Goal: Communication & Community: Answer question/provide support

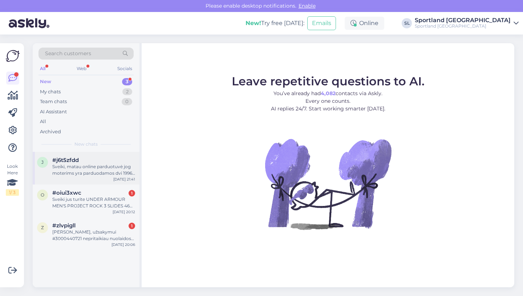
click at [85, 174] on div "Sveiki, matau online parduotuvė jog moterims yra parduodamos dvi 1996 retro TNF…" at bounding box center [93, 169] width 83 height 13
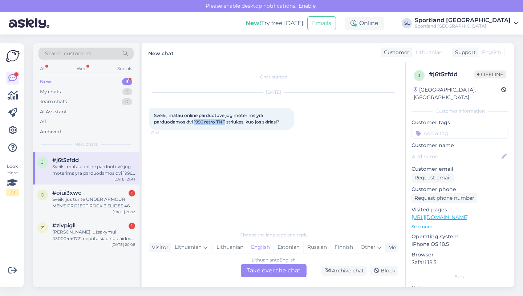
drag, startPoint x: 194, startPoint y: 122, endPoint x: 225, endPoint y: 122, distance: 31.2
click at [225, 122] on span "Sveiki, matau online parduotuvė jog moterims yra parduodamos dvi 1996 retro TNF…" at bounding box center [216, 119] width 125 height 12
copy span "1996 retro TNF"
click at [259, 273] on div "Lithuanian to English Take over the chat" at bounding box center [274, 270] width 66 height 13
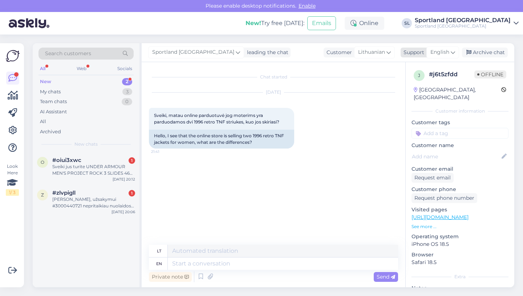
click at [451, 52] on icon at bounding box center [453, 52] width 4 height 8
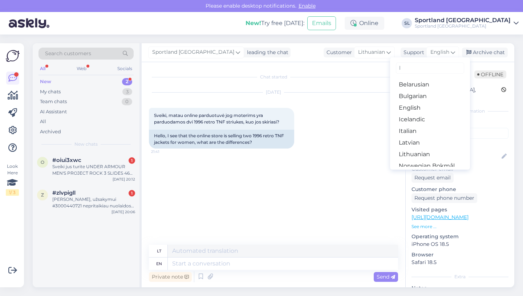
type input "li"
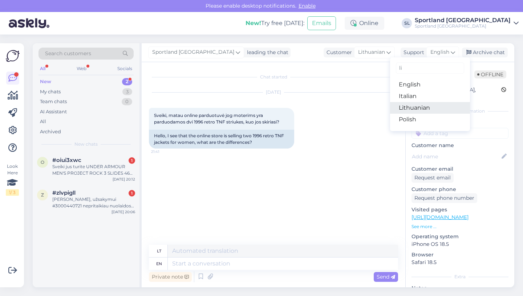
click at [409, 106] on link "Lithuanian" at bounding box center [430, 108] width 80 height 12
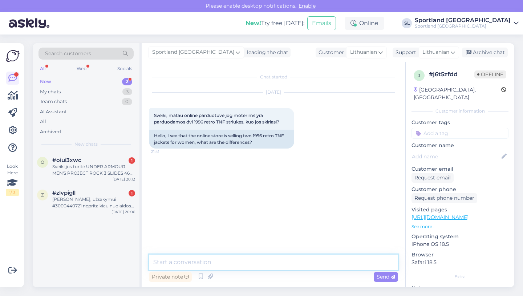
click at [173, 260] on textarea at bounding box center [273, 262] width 249 height 15
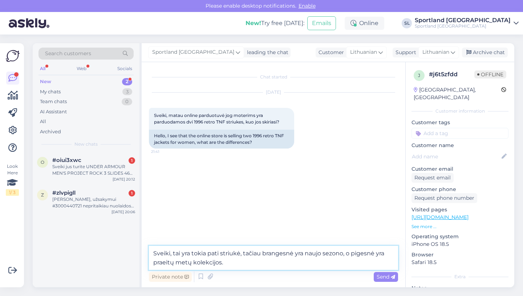
click at [343, 256] on textarea "Sveiki, tai yra tokia pati striukė, tačiau brangesnė yra naujo sezono, o pigesn…" at bounding box center [273, 258] width 249 height 24
type textarea "Sveiki, tai yra tokia pati striukė, tačiau brangesnė yra iš naujos kolekcijos, …"
click at [379, 275] on span "Send" at bounding box center [386, 276] width 19 height 7
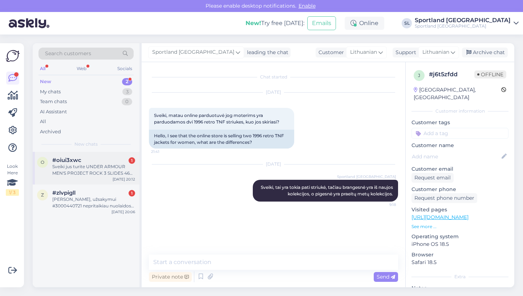
click at [83, 175] on div "Sveiki jus turite UNDER ARMOUR MEN'S PROJECT ROCK 3 SLIDES 46 Didi,ar ne?" at bounding box center [93, 169] width 83 height 13
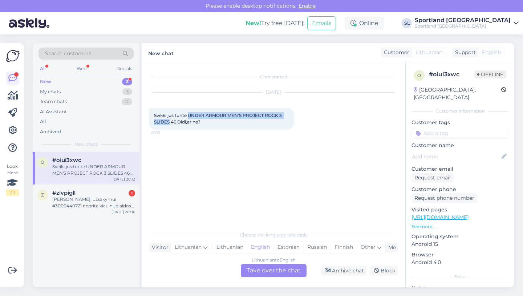
drag, startPoint x: 190, startPoint y: 115, endPoint x: 170, endPoint y: 124, distance: 21.6
click at [170, 124] on span "Sveiki jus turite UNDER ARMOUR MEN'S PROJECT ROCK 3 SLIDES 46 Didi,ar ne?" at bounding box center [218, 119] width 129 height 12
copy span "UNDER ARMOUR MEN'S PROJECT ROCK 3 SLIDES"
